Goal: Use online tool/utility

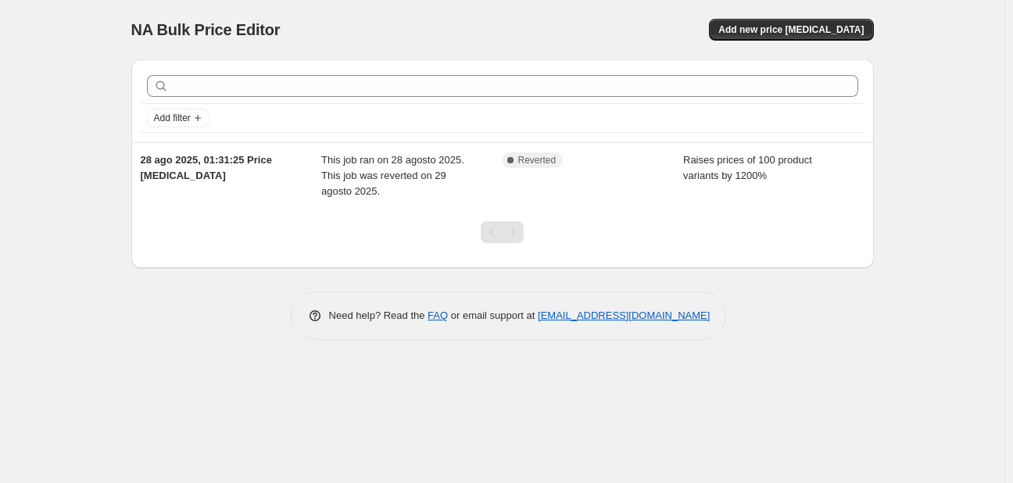
click at [144, 63] on div "Add filter" at bounding box center [502, 100] width 742 height 83
